Goal: Information Seeking & Learning: Learn about a topic

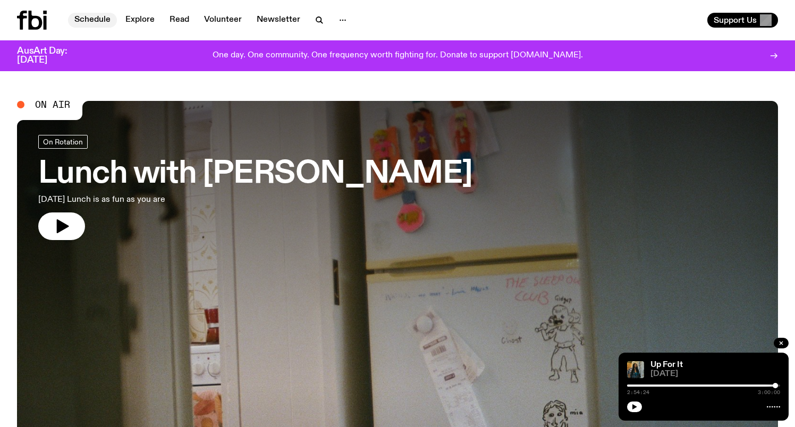
click at [83, 24] on link "Schedule" at bounding box center [92, 20] width 49 height 15
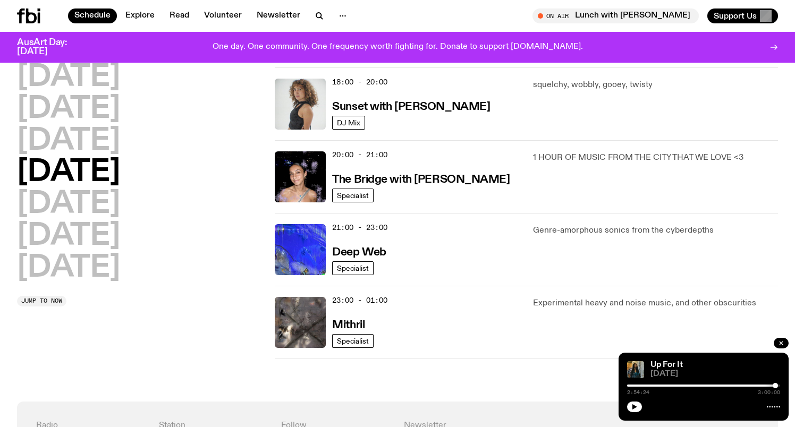
scroll to position [474, 0]
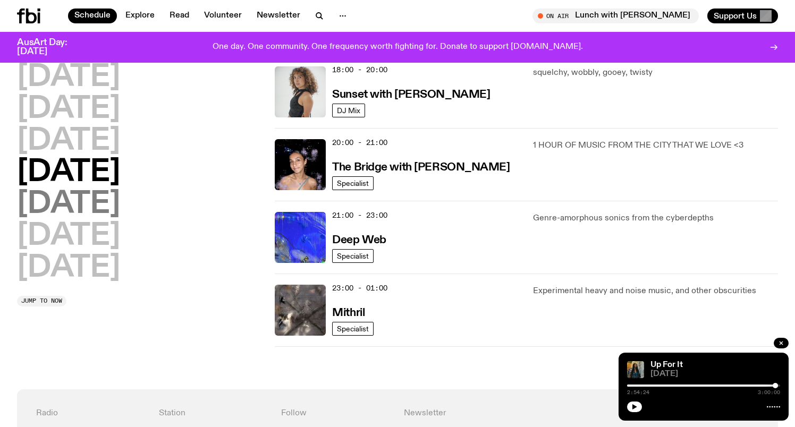
click at [85, 201] on h2 "[DATE]" at bounding box center [68, 205] width 103 height 30
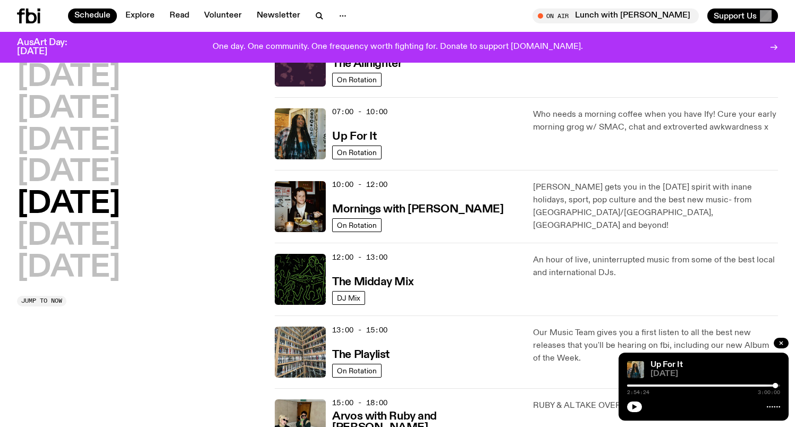
scroll to position [61, 1]
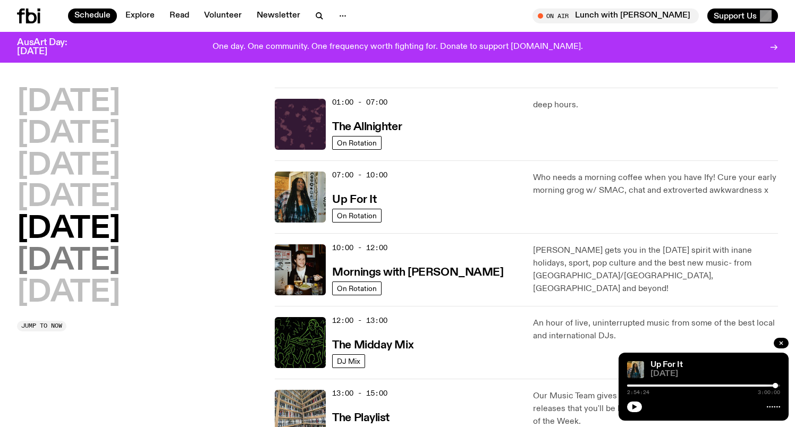
click at [64, 266] on h2 "[DATE]" at bounding box center [68, 261] width 103 height 30
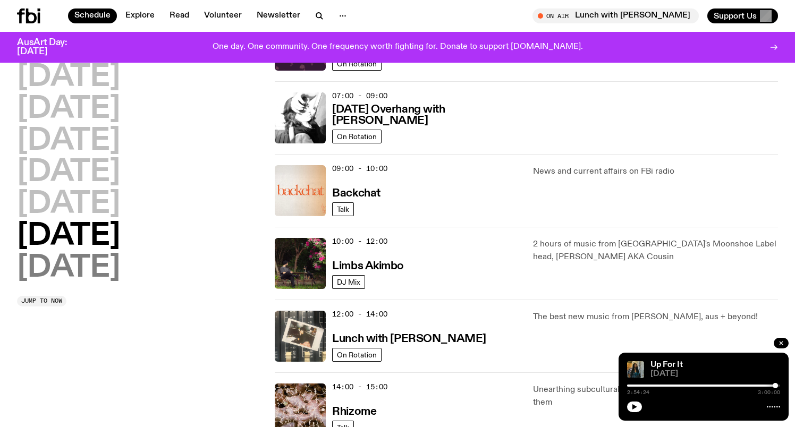
scroll to position [158, 0]
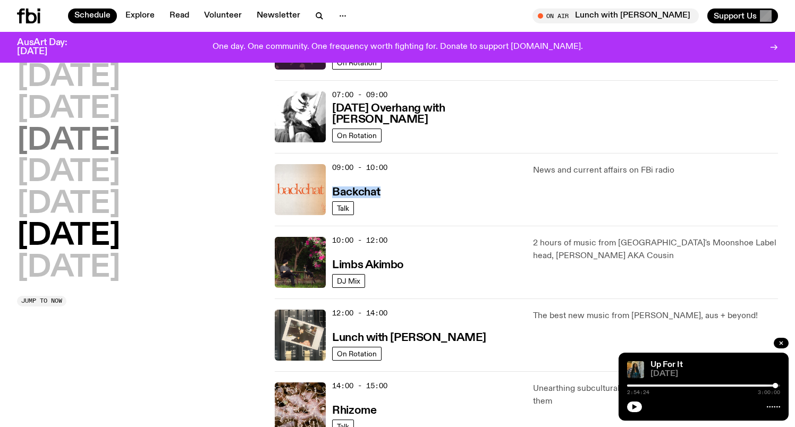
click at [115, 136] on h2 "[DATE]" at bounding box center [68, 141] width 103 height 30
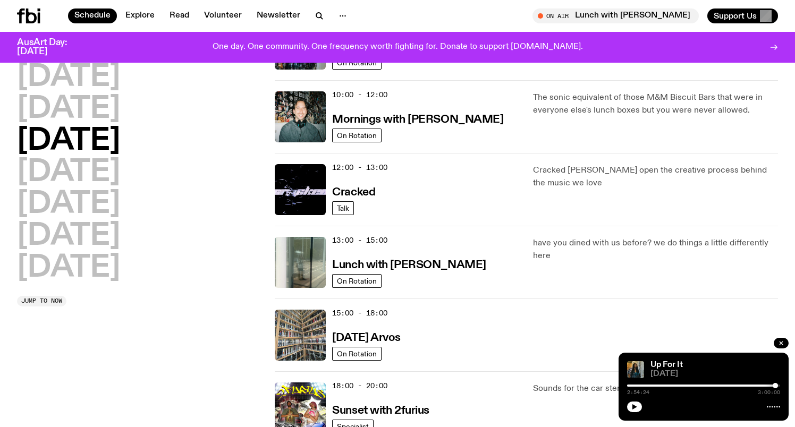
scroll to position [30, 0]
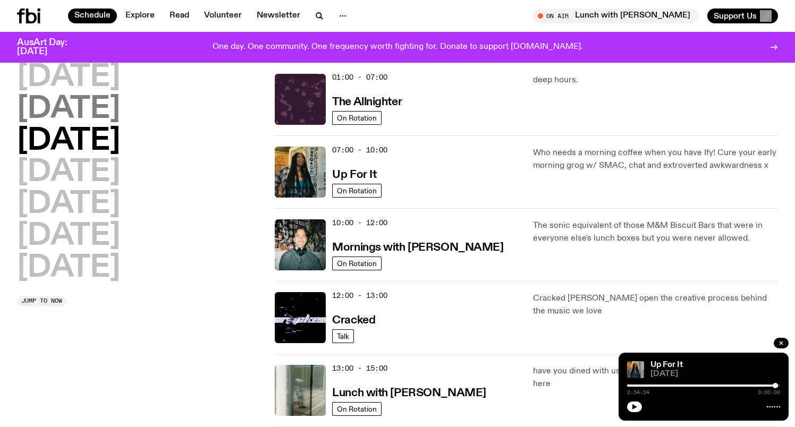
click at [80, 105] on h2 "[DATE]" at bounding box center [68, 110] width 103 height 30
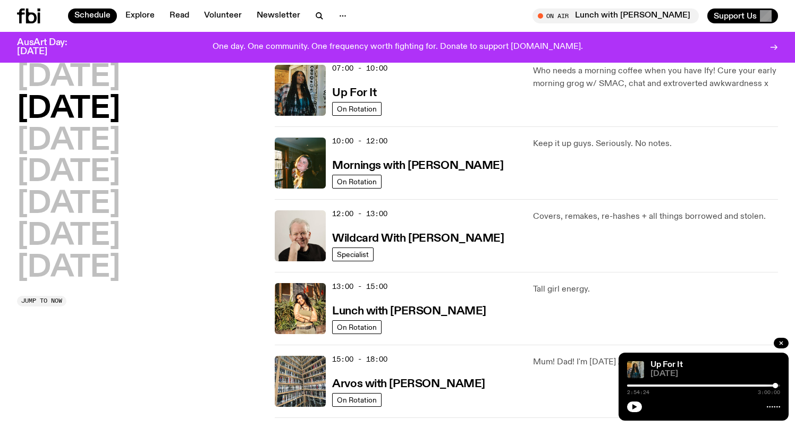
scroll to position [116, 0]
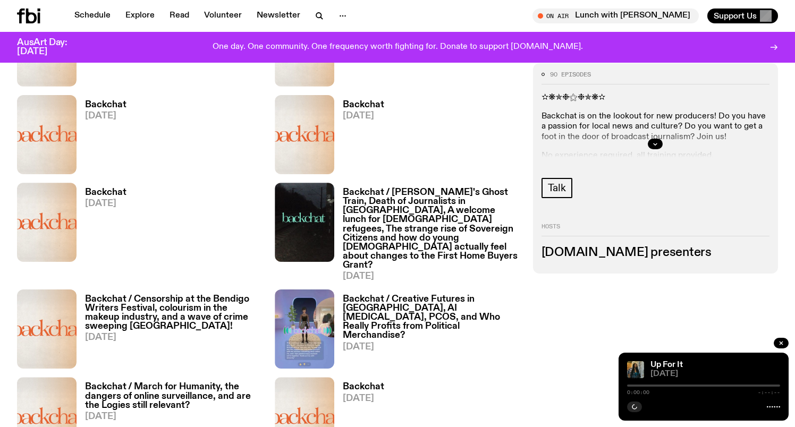
scroll to position [630, 0]
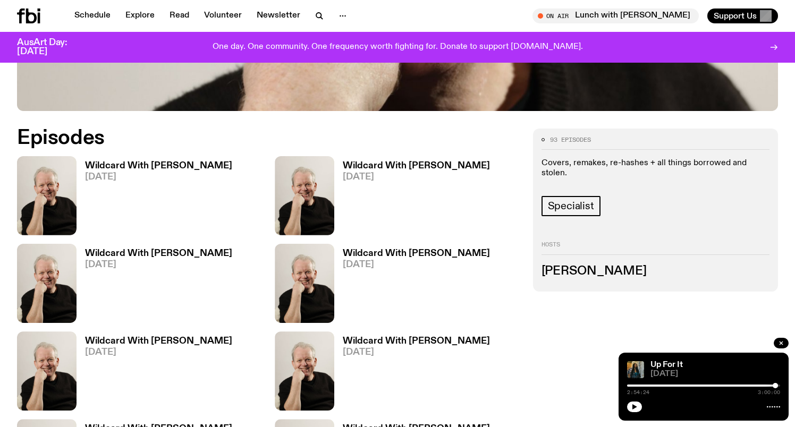
scroll to position [515, 0]
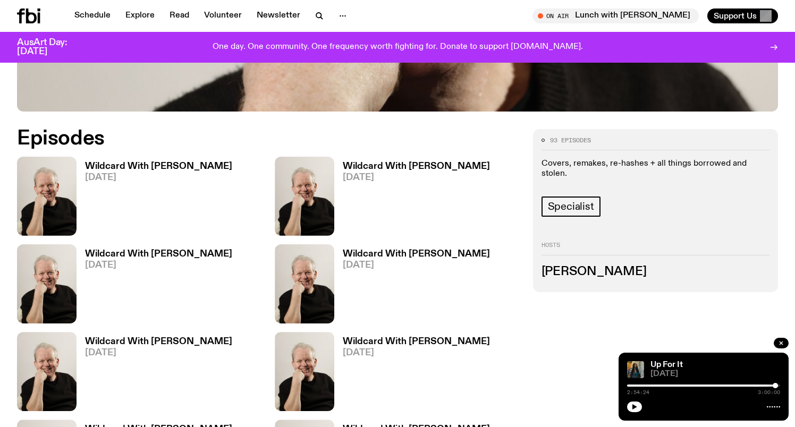
click at [127, 162] on h3 "Wildcard With Stuart Coupe" at bounding box center [158, 166] width 147 height 9
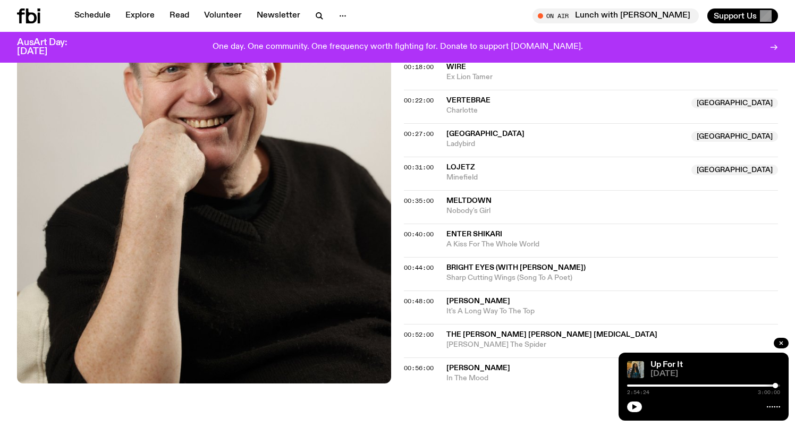
scroll to position [565, 0]
